Goal: Obtain resource: Obtain resource

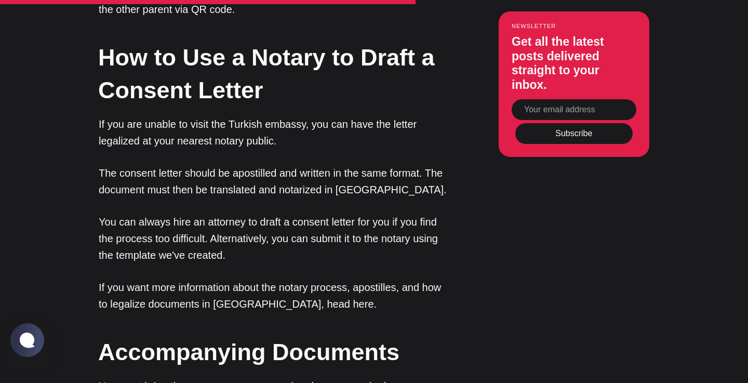
scroll to position [1707, 0]
click at [262, 279] on p "If you want more information about the notary process, apostilles, and how to l…" at bounding box center [273, 295] width 348 height 33
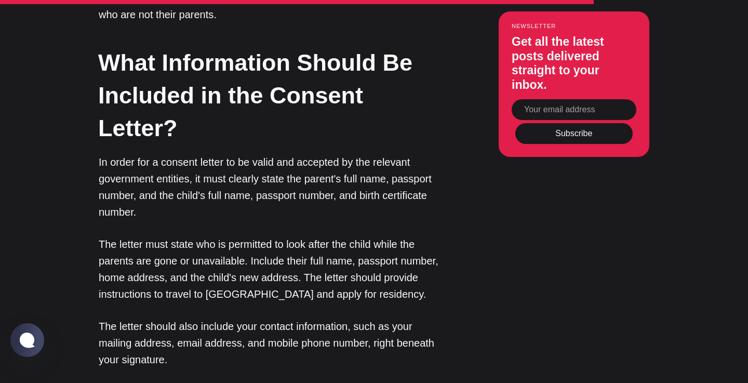
scroll to position [2195, 0]
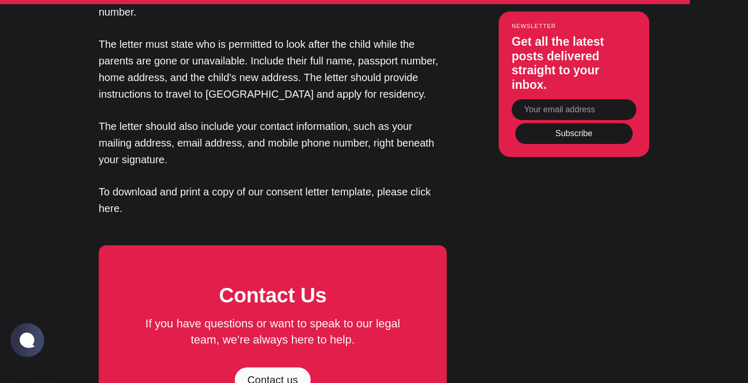
scroll to position [2308, 0]
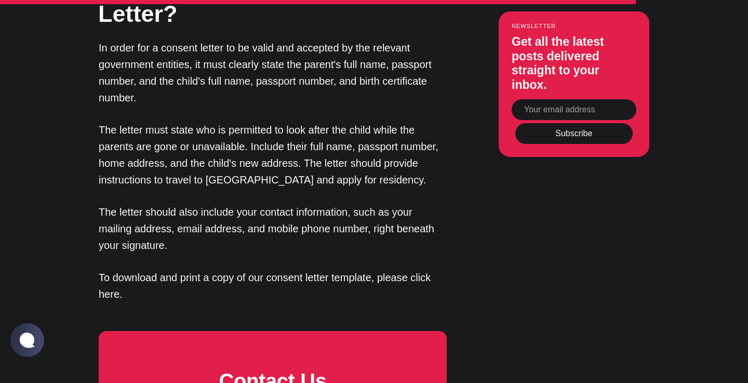
click at [364, 269] on p "To download and print a copy of our consent letter template, please click here." at bounding box center [273, 285] width 348 height 33
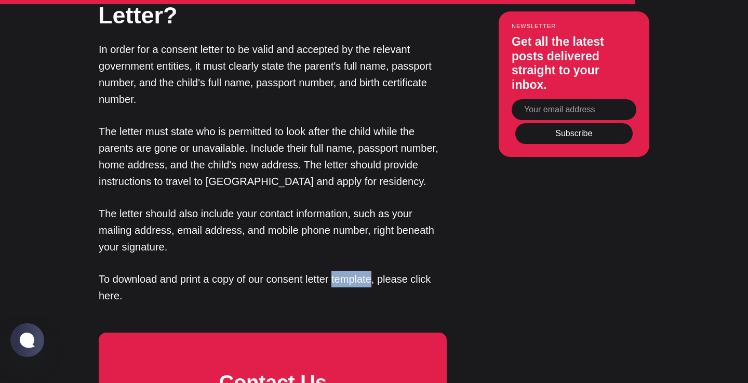
scroll to position [2307, 1]
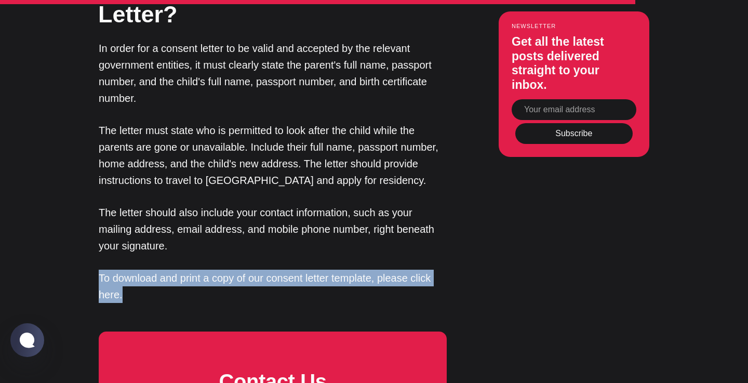
click at [364, 270] on p "To download and print a copy of our consent letter template, please click here." at bounding box center [273, 286] width 348 height 33
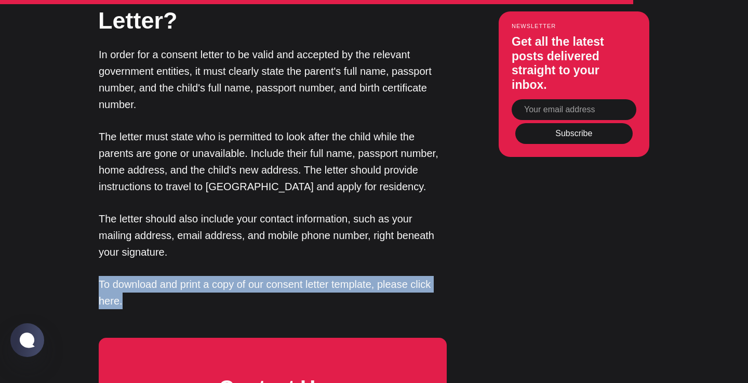
scroll to position [2299, 0]
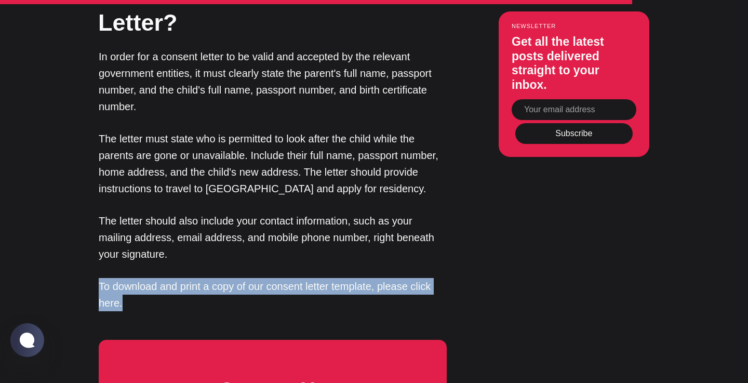
click at [377, 278] on p "To download and print a copy of our consent letter template, please click here." at bounding box center [273, 294] width 348 height 33
click at [390, 278] on p "To download and print a copy of our consent letter template, please click here." at bounding box center [273, 294] width 348 height 33
drag, startPoint x: 408, startPoint y: 196, endPoint x: 415, endPoint y: 196, distance: 7.3
click at [408, 278] on p "To download and print a copy of our consent letter template, please click here." at bounding box center [273, 294] width 348 height 33
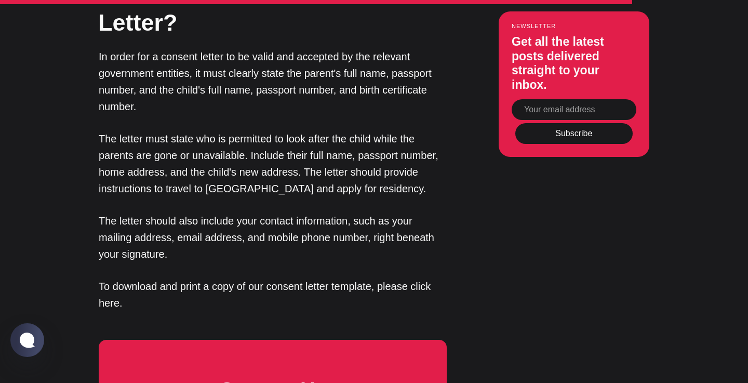
click at [294, 213] on p "The letter should also include your contact information, such as your mailing a…" at bounding box center [273, 238] width 348 height 50
click at [236, 278] on p "To download and print a copy of our consent letter template, please click here." at bounding box center [273, 294] width 348 height 33
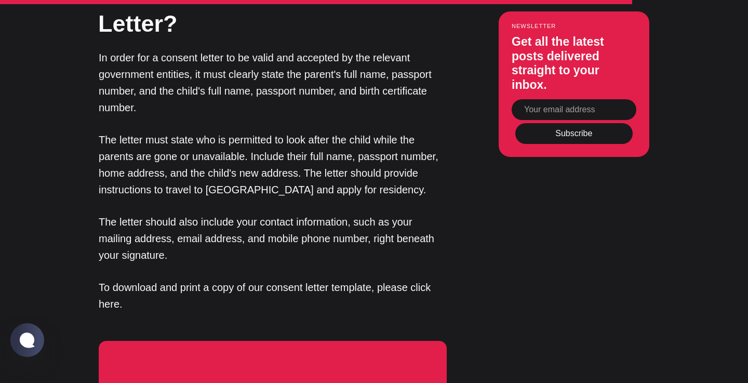
click at [256, 279] on p "To download and print a copy of our consent letter template, please click here." at bounding box center [273, 295] width 348 height 33
click at [295, 280] on p "To download and print a copy of our consent letter template, please click here." at bounding box center [273, 296] width 348 height 33
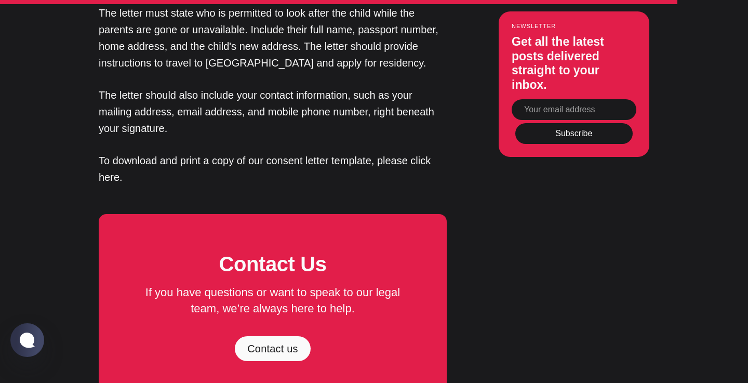
scroll to position [2429, 0]
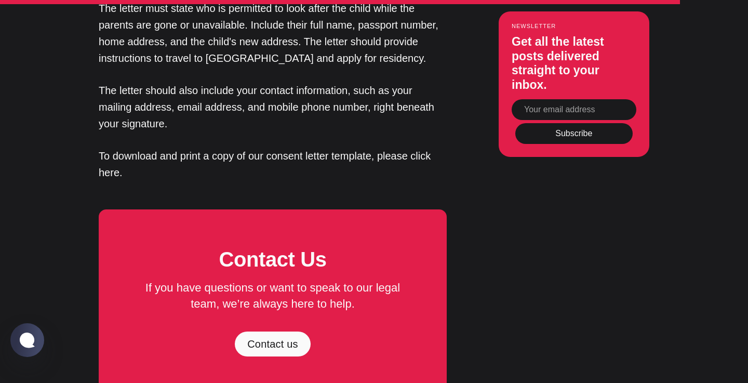
click at [280, 281] on span "If you have questions or want to speak to our legal team, we’re always here to …" at bounding box center [275, 295] width 258 height 29
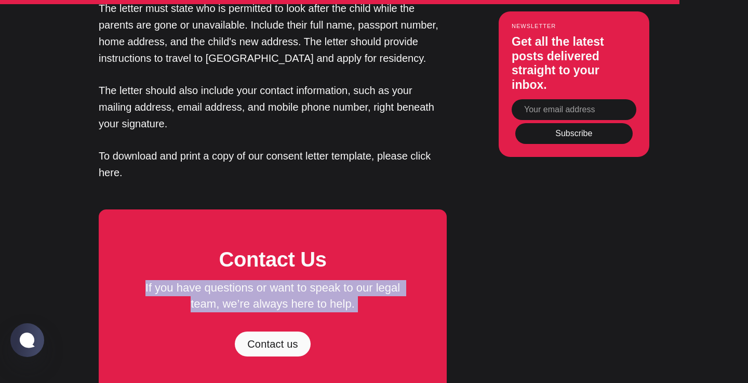
click at [280, 281] on span "If you have questions or want to speak to our legal team, we’re always here to …" at bounding box center [275, 295] width 258 height 29
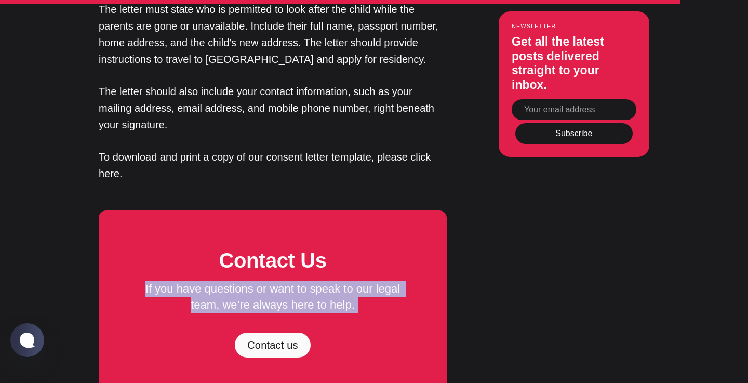
scroll to position [2429, 0]
click at [291, 282] on span "If you have questions or want to speak to our legal team, we’re always here to …" at bounding box center [275, 296] width 258 height 29
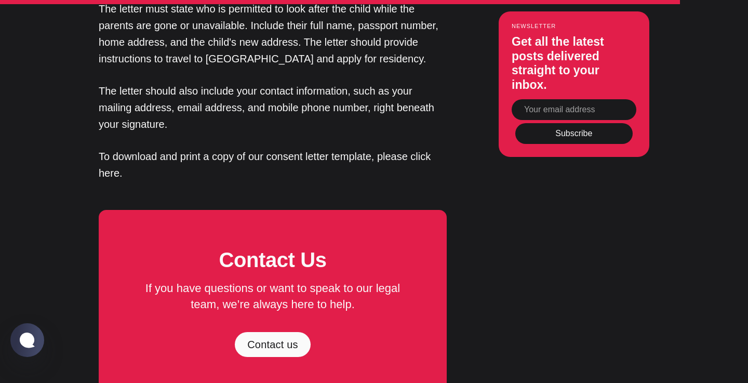
click at [281, 248] on strong "Contact Us" at bounding box center [273, 259] width 108 height 23
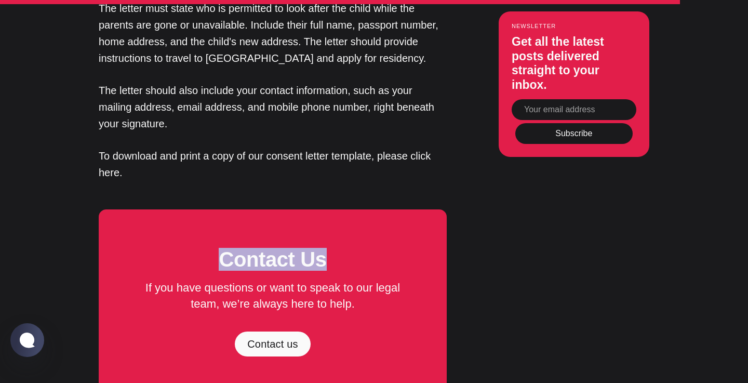
click at [281, 248] on strong "Contact Us" at bounding box center [273, 259] width 108 height 23
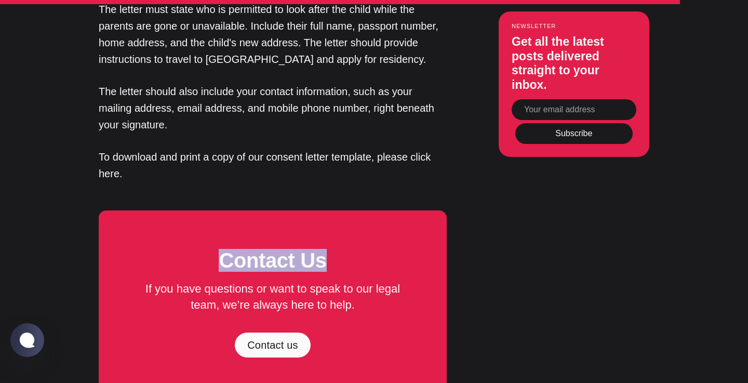
scroll to position [2429, 0]
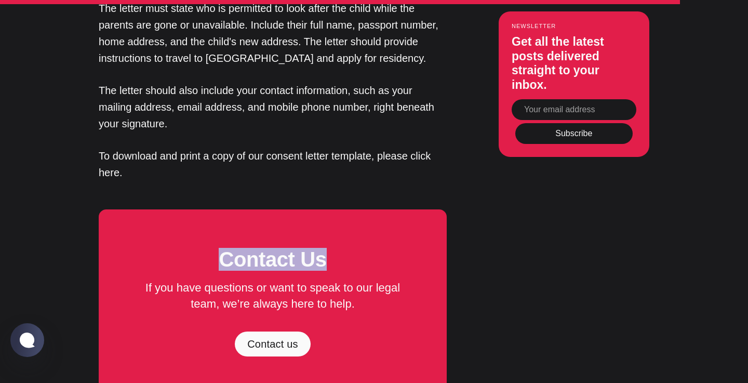
click at [285, 248] on strong "Contact Us" at bounding box center [273, 259] width 108 height 23
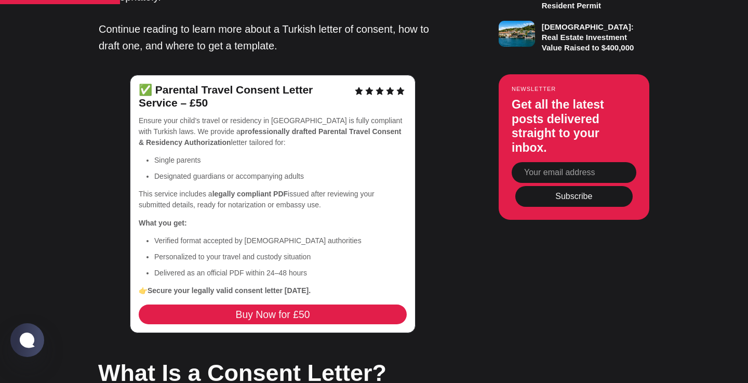
scroll to position [893, 0]
